Goal: Information Seeking & Learning: Learn about a topic

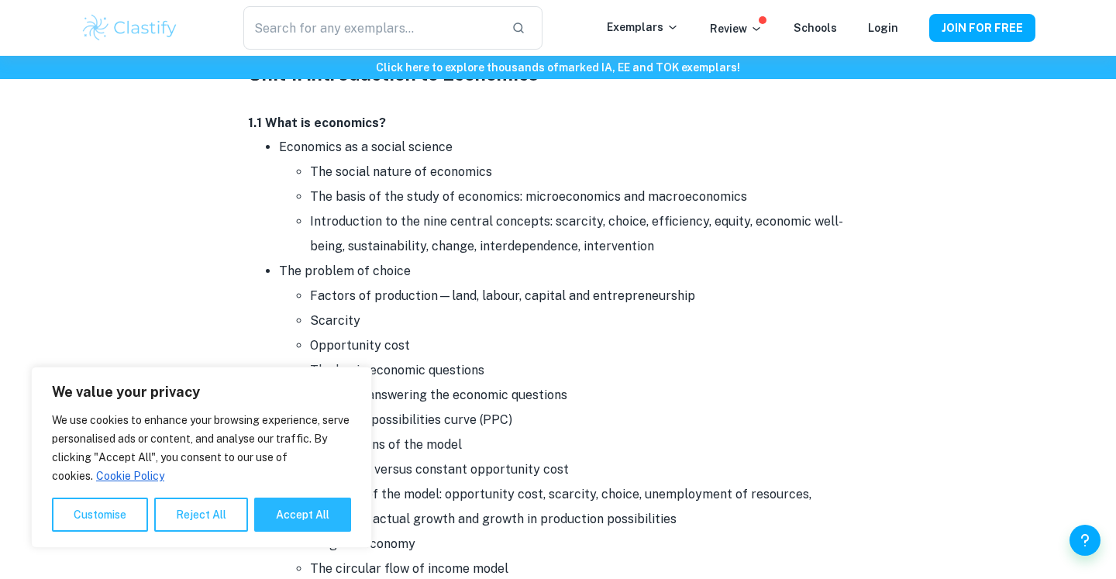
scroll to position [938, 0]
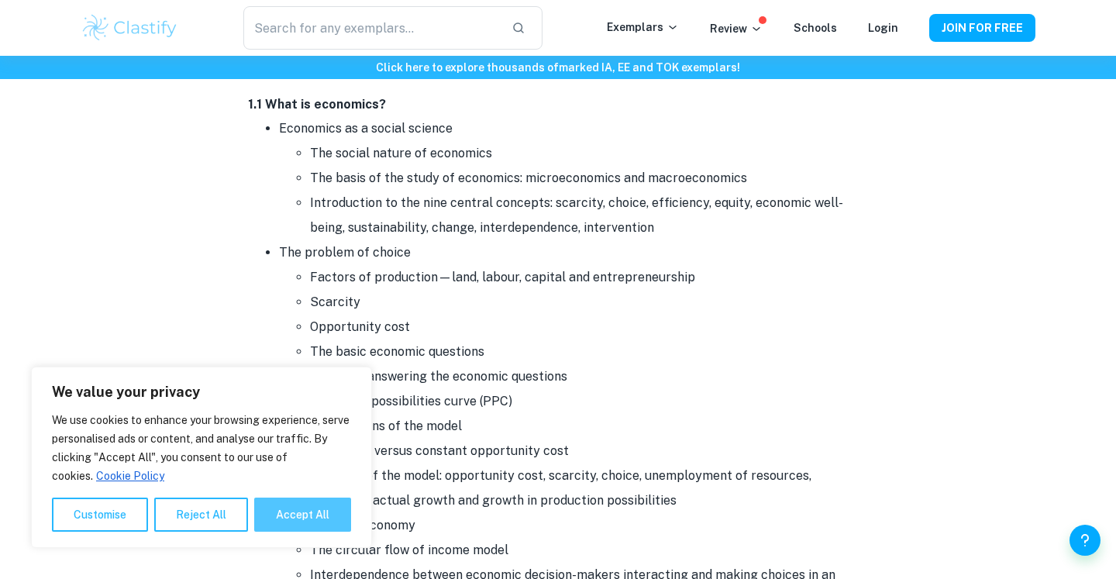
click at [284, 519] on button "Accept All" at bounding box center [302, 514] width 97 height 34
checkbox input "true"
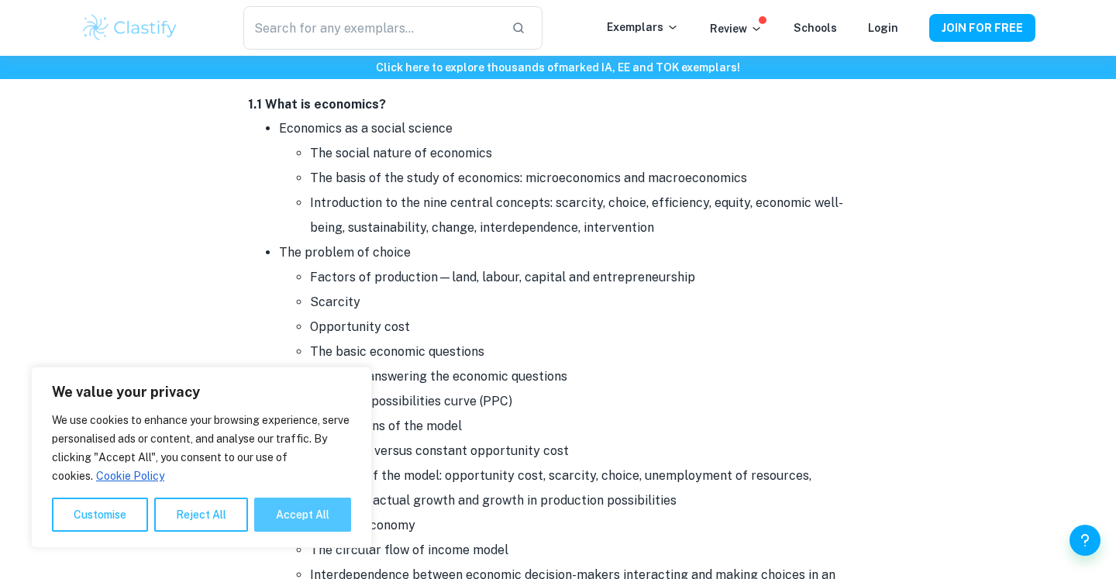
checkbox input "true"
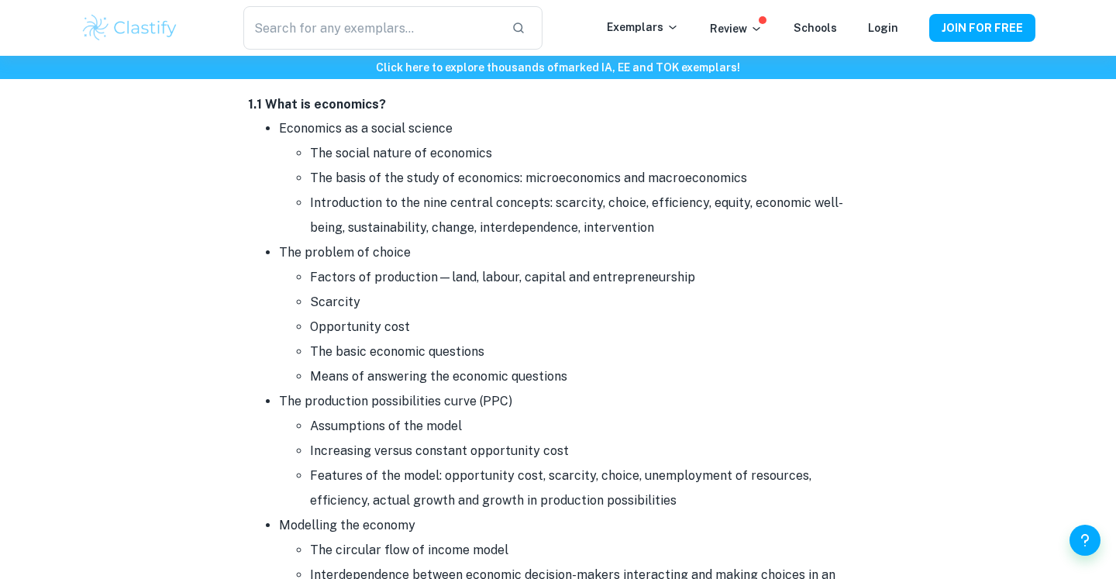
click at [497, 215] on li "Introduction to the nine central concepts: scarcity, choice, efficiency, equity…" at bounding box center [589, 216] width 558 height 50
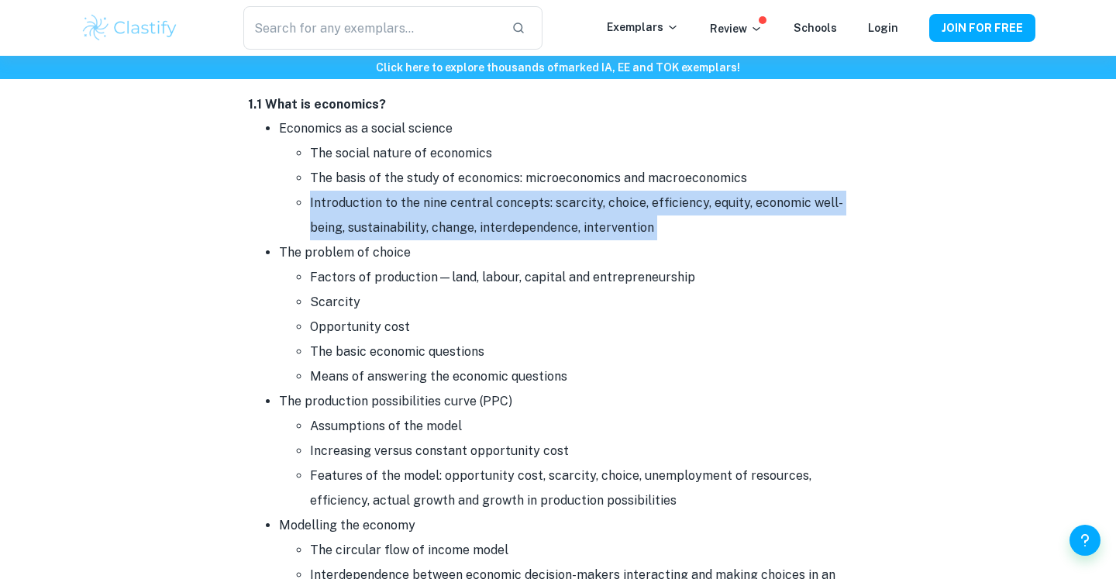
click at [497, 215] on li "Introduction to the nine central concepts: scarcity, choice, efficiency, equity…" at bounding box center [589, 216] width 558 height 50
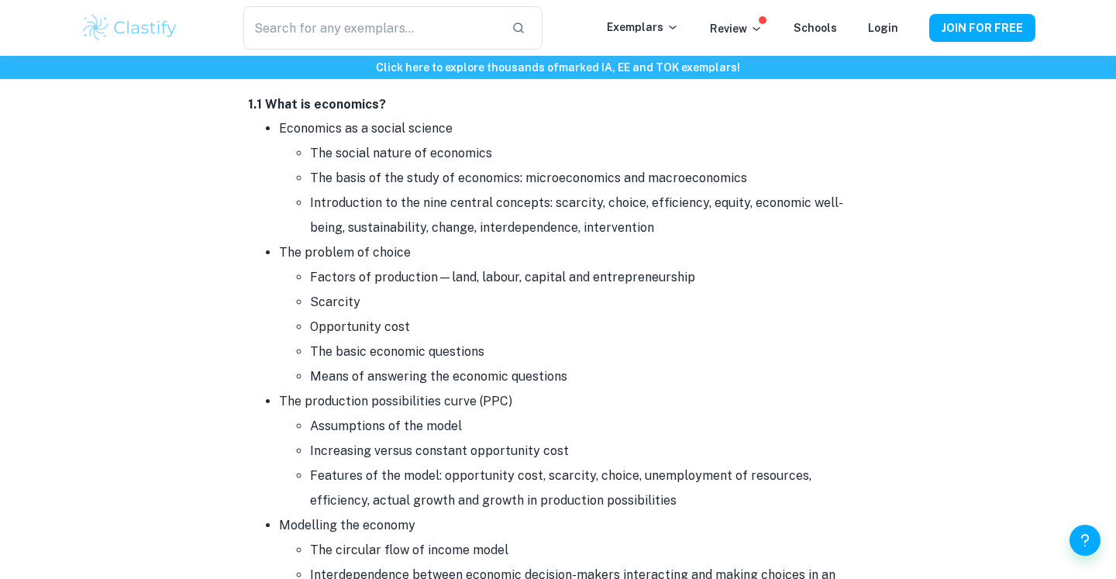
click at [391, 363] on li "The basic economic questions" at bounding box center [589, 351] width 558 height 25
click at [408, 282] on li "Factors of production—land, labour, capital and entrepreneurship" at bounding box center [589, 277] width 558 height 25
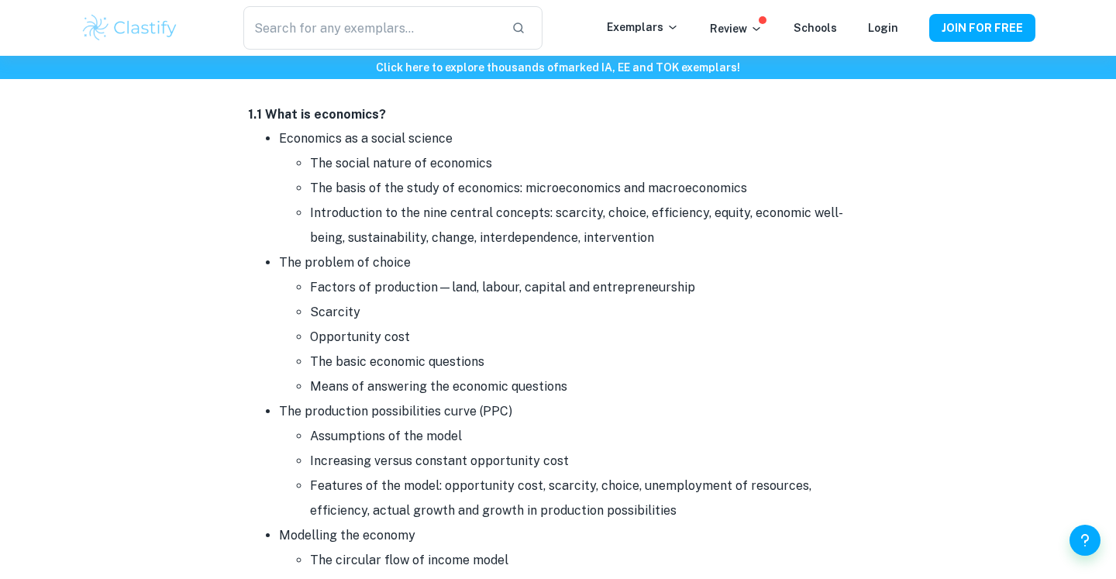
scroll to position [930, 0]
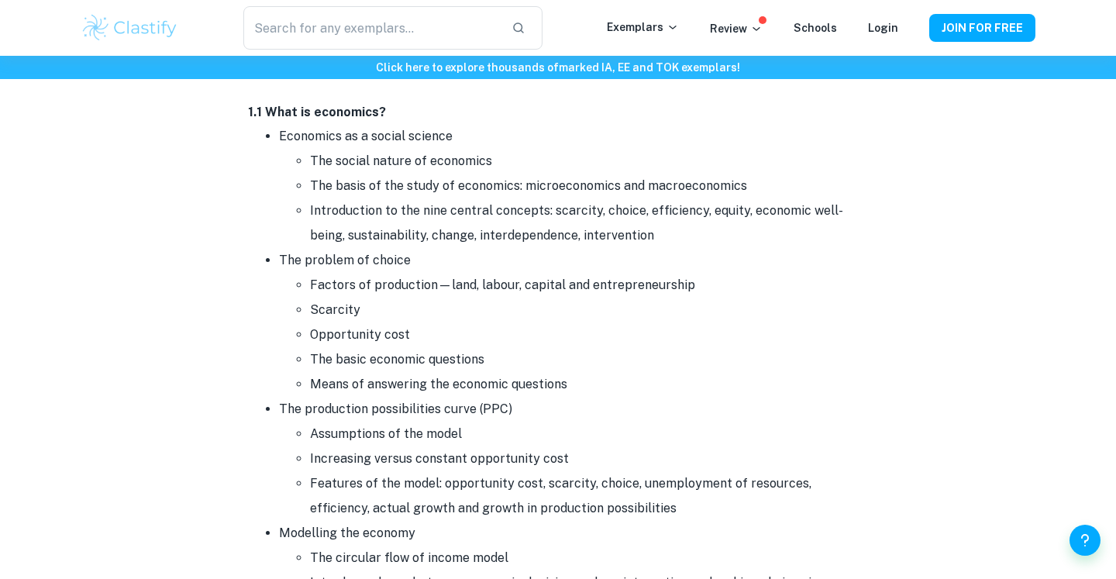
click at [390, 394] on li "Means of answering the economic questions" at bounding box center [589, 384] width 558 height 25
click at [395, 357] on li "The basic economic questions" at bounding box center [589, 359] width 558 height 25
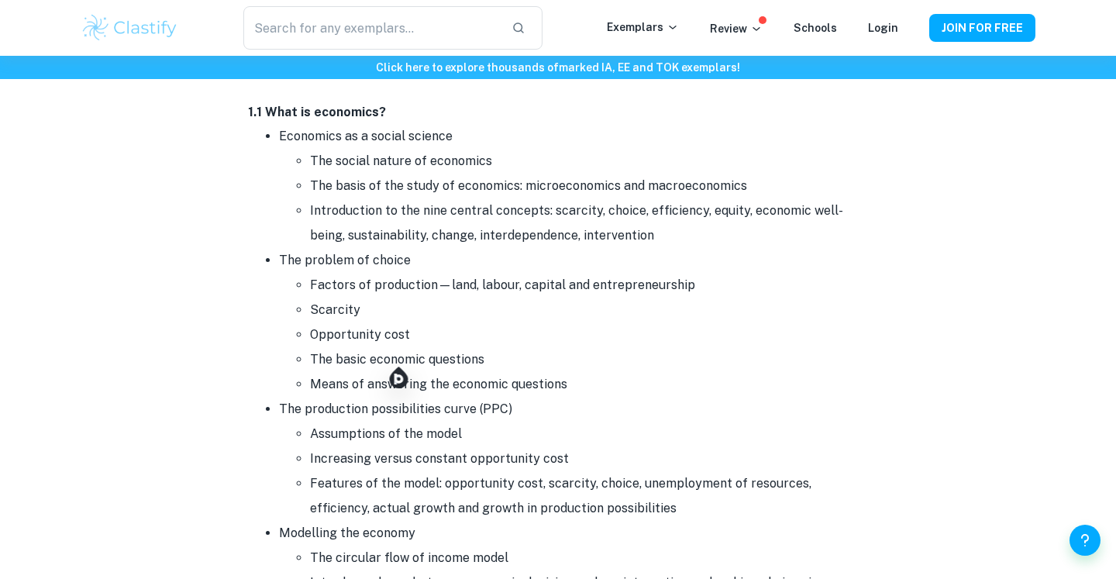
click at [337, 460] on li "Increasing versus constant opportunity cost" at bounding box center [589, 458] width 558 height 25
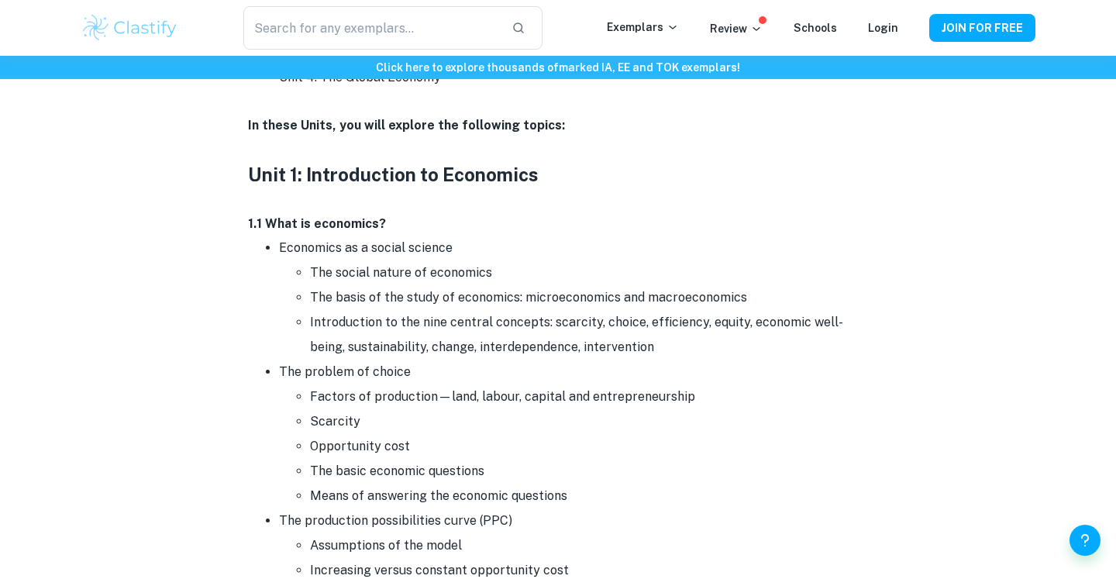
scroll to position [816, 0]
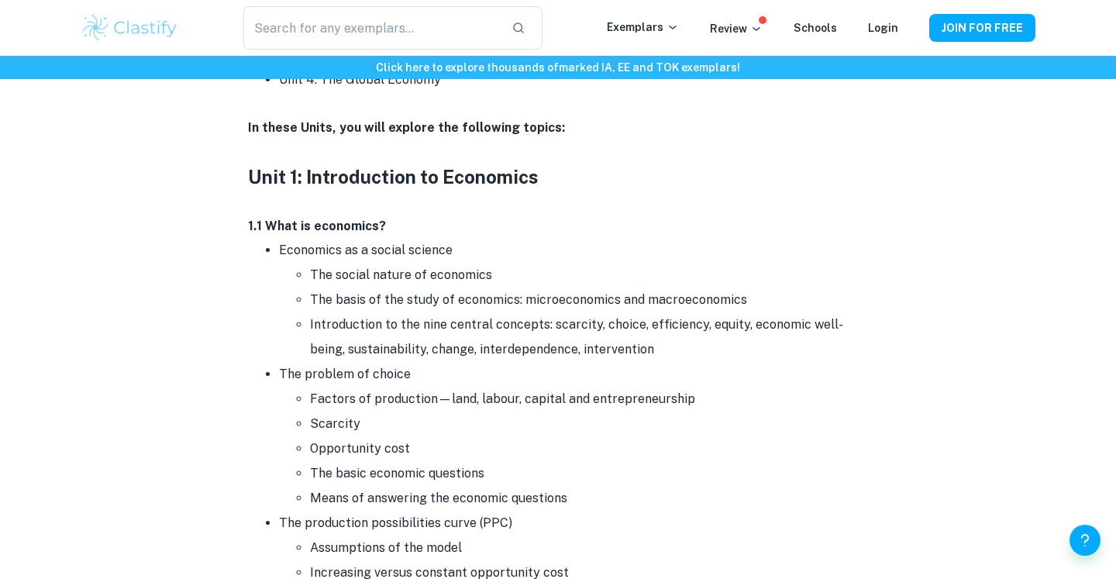
click at [425, 250] on li "Economics as a social science The social nature of economics The basis of the s…" at bounding box center [573, 300] width 589 height 124
click at [386, 332] on li "Introduction to the nine central concepts: scarcity, choice, efficiency, equity…" at bounding box center [589, 337] width 558 height 50
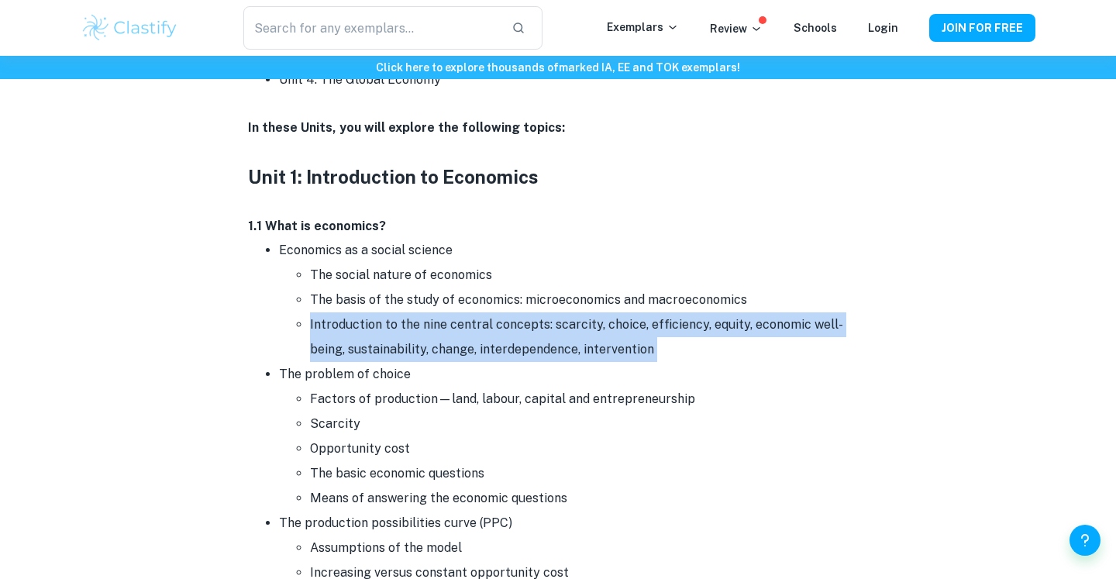
click at [386, 332] on li "Introduction to the nine central concepts: scarcity, choice, efficiency, equity…" at bounding box center [589, 337] width 558 height 50
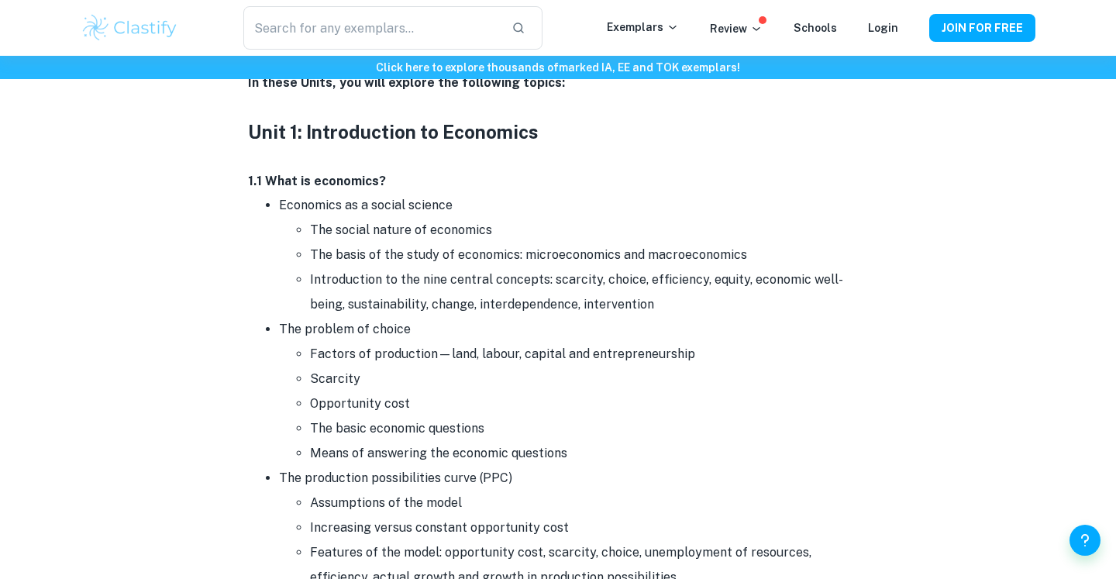
click at [386, 332] on li "The problem of choice Factors of production—land, labour, capital and entrepren…" at bounding box center [573, 391] width 589 height 149
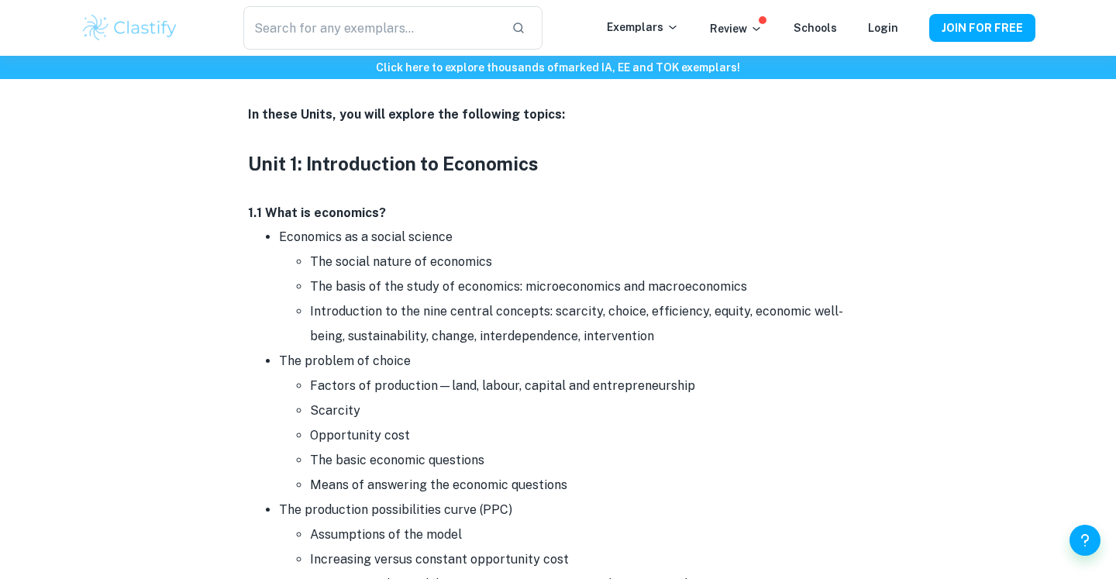
scroll to position [837, 0]
